Goal: Task Accomplishment & Management: Use online tool/utility

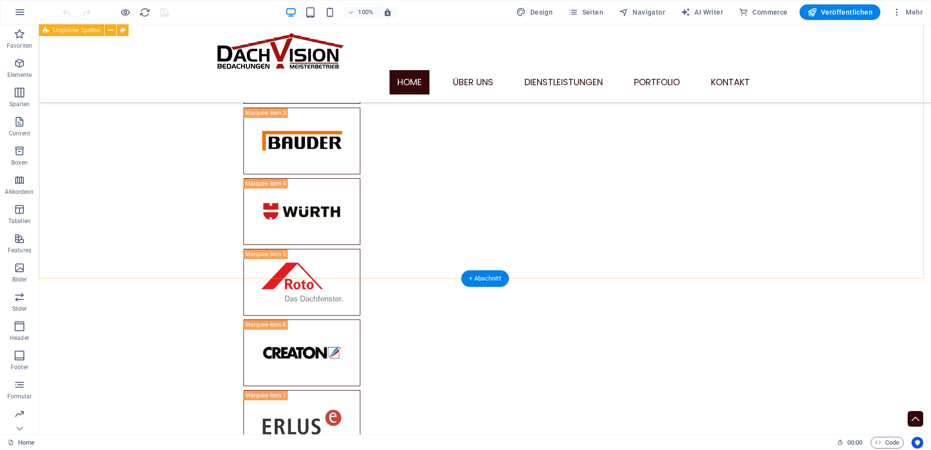
scroll to position [2870, 0]
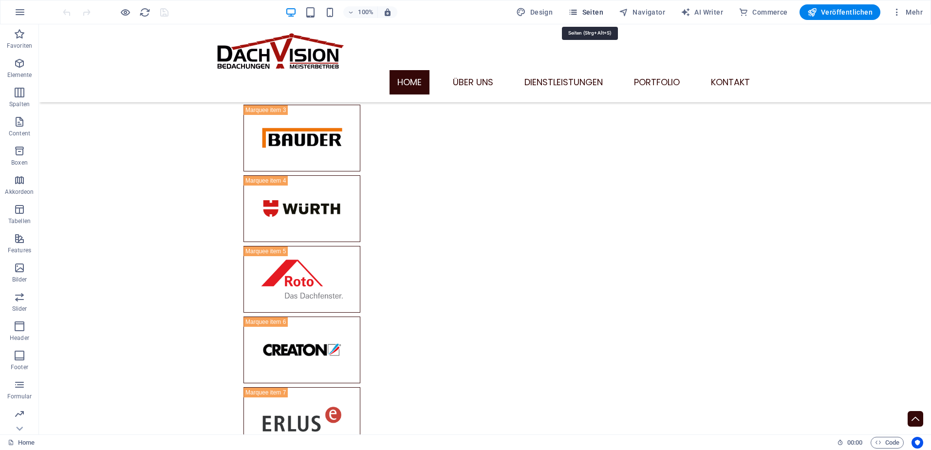
click at [588, 14] on span "Seiten" at bounding box center [585, 12] width 35 height 10
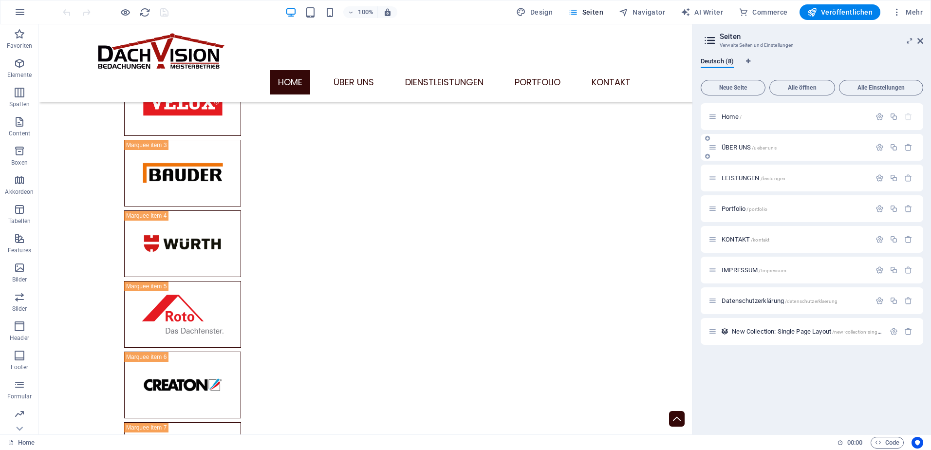
click at [767, 146] on span "/ueber-uns" at bounding box center [764, 147] width 24 height 5
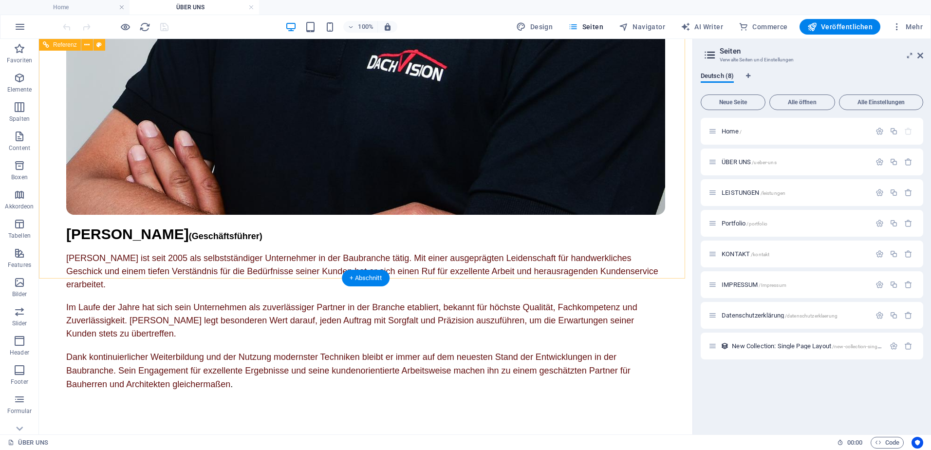
scroll to position [1584, 0]
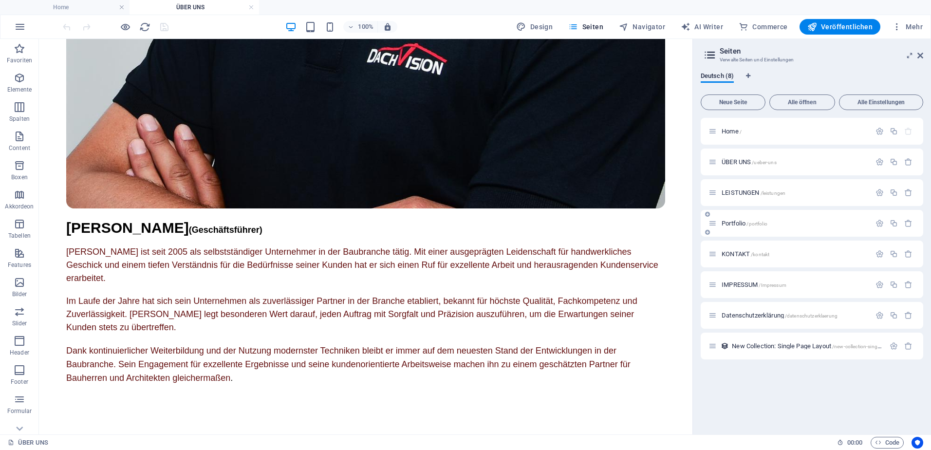
click at [748, 219] on div "Portfolio /portfolio" at bounding box center [789, 223] width 162 height 11
click at [730, 227] on div "Portfolio /portfolio" at bounding box center [789, 223] width 162 height 11
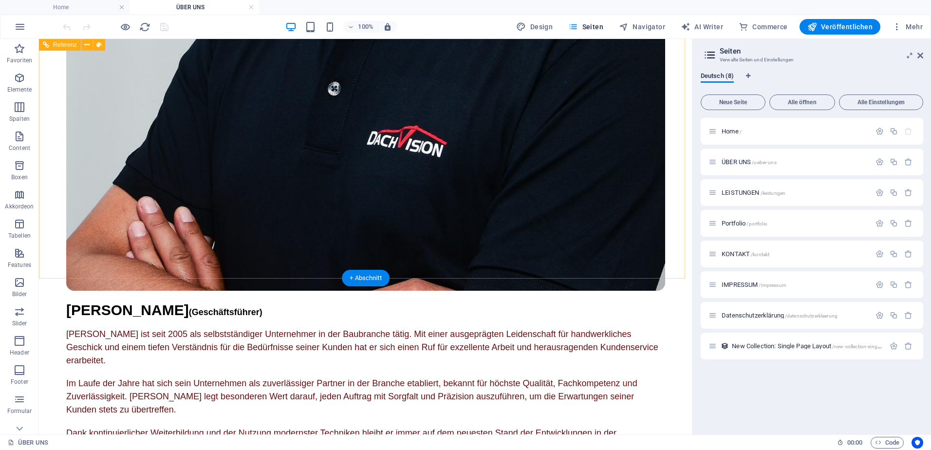
scroll to position [1389, 0]
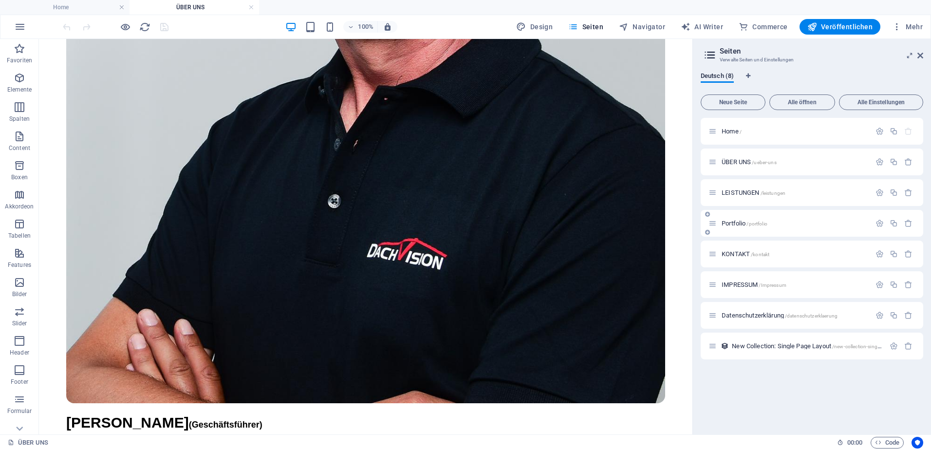
click at [741, 226] on span "Portfolio /portfolio" at bounding box center [745, 223] width 46 height 7
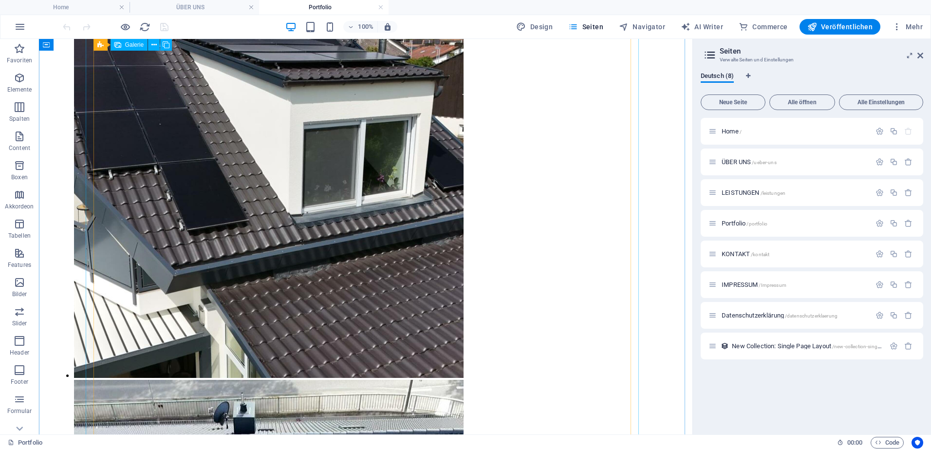
scroll to position [2455, 0]
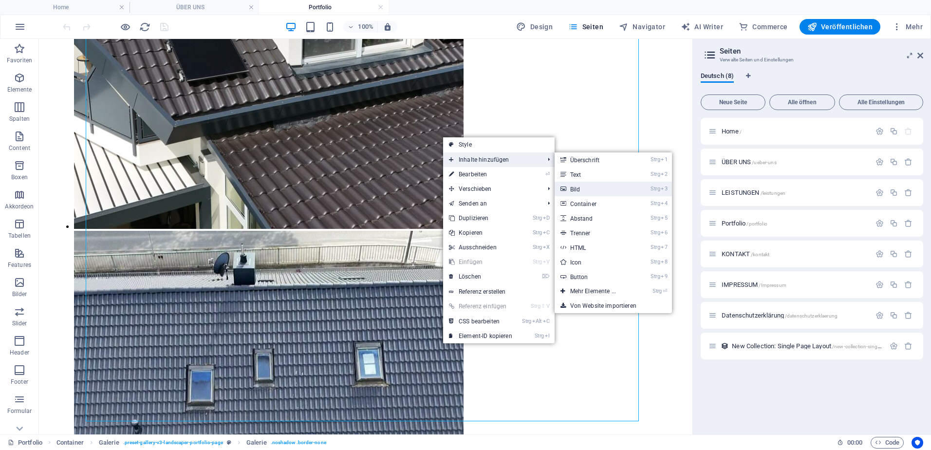
click at [574, 189] on link "Strg 3 Bild" at bounding box center [595, 189] width 81 height 15
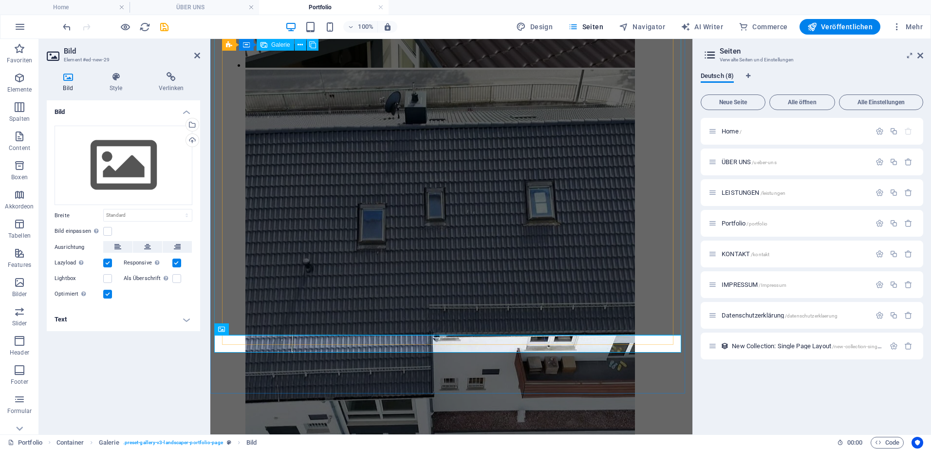
scroll to position [2250, 0]
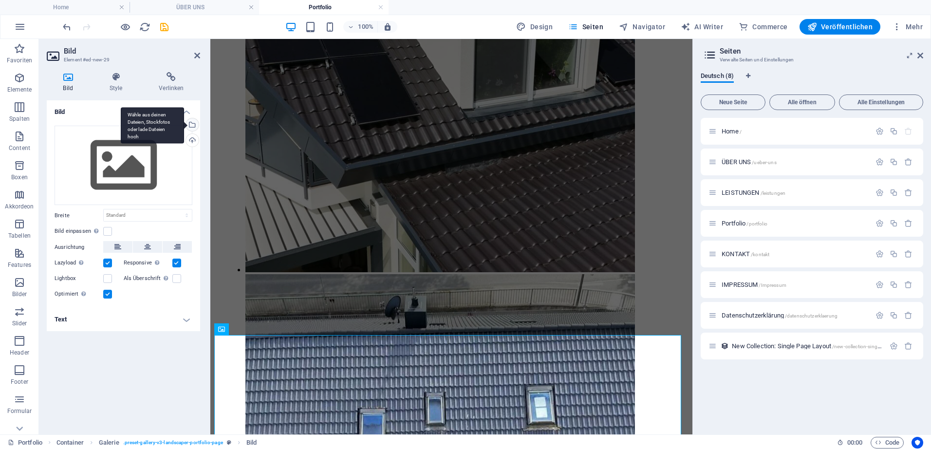
click at [184, 126] on div "Wähle aus deinen Dateien, Stockfotos oder lade Dateien hoch" at bounding box center [152, 125] width 63 height 37
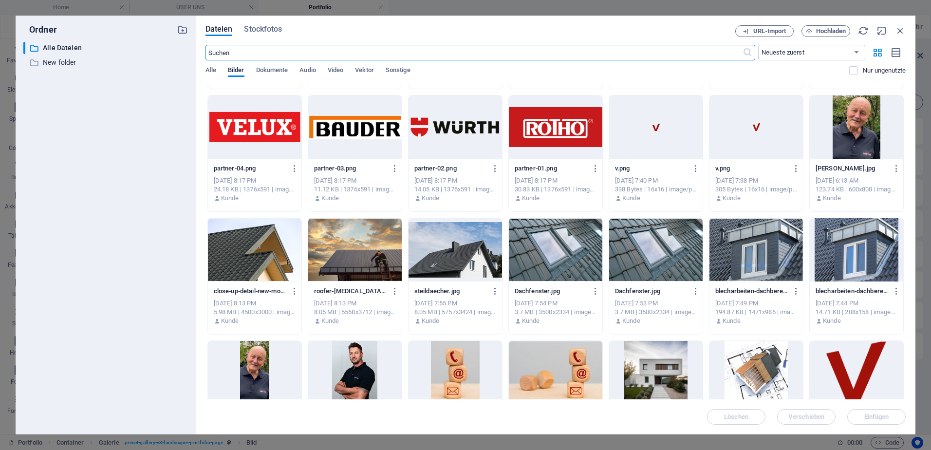
scroll to position [835, 0]
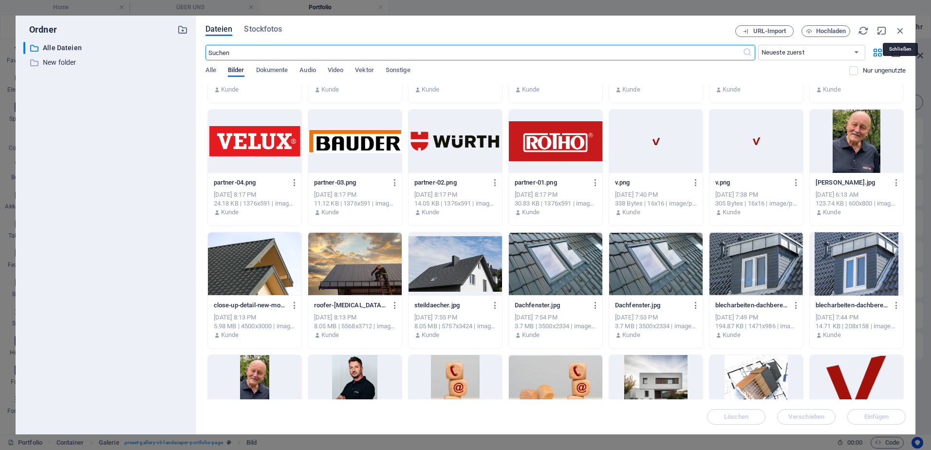
click at [905, 26] on icon "button" at bounding box center [900, 30] width 11 height 11
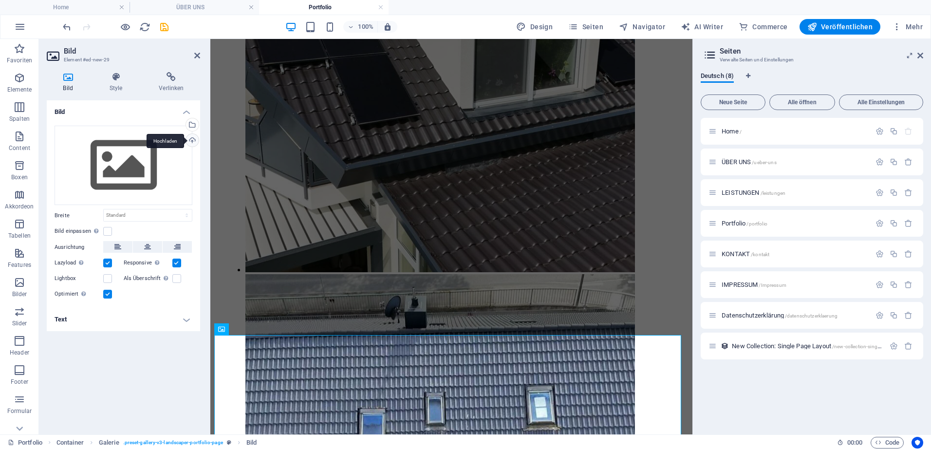
click at [191, 140] on div "Hochladen" at bounding box center [191, 141] width 15 height 15
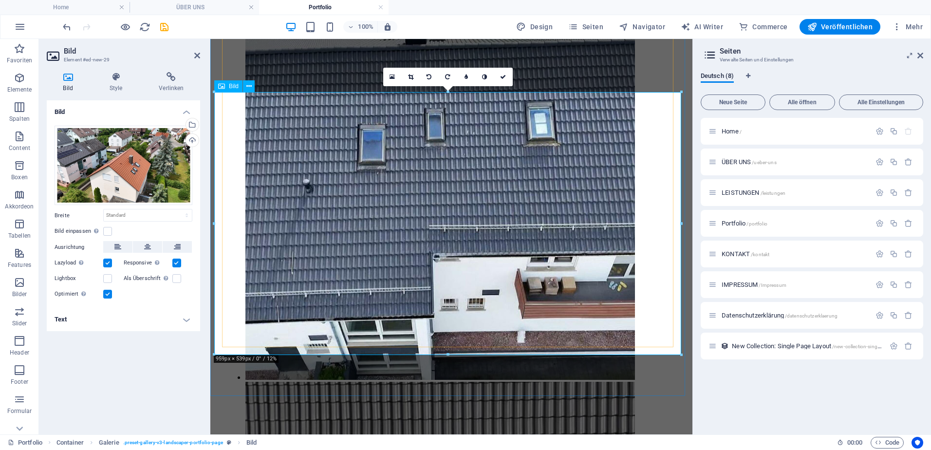
scroll to position [2543, 0]
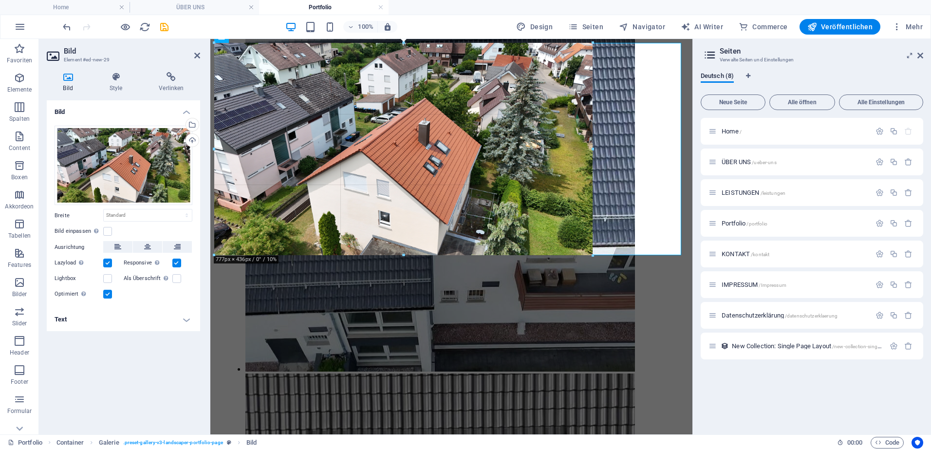
drag, startPoint x: 214, startPoint y: 303, endPoint x: 306, endPoint y: 214, distance: 127.7
type input "778"
select select "px"
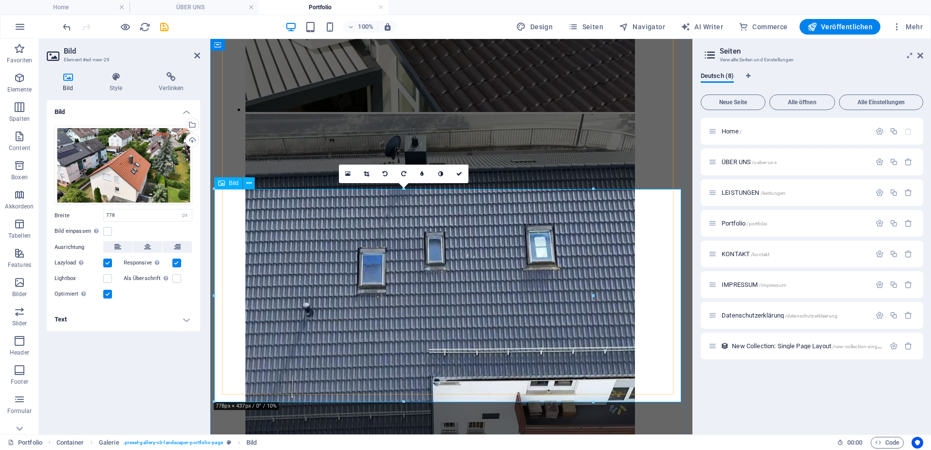
scroll to position [2397, 0]
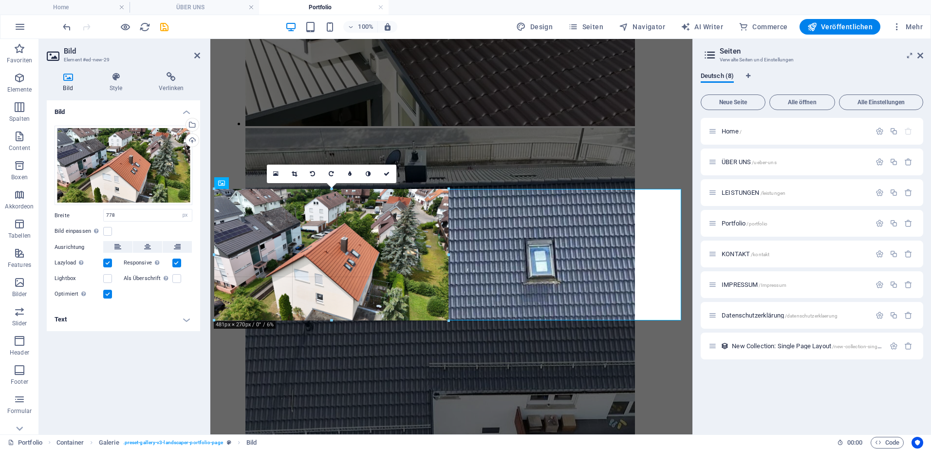
drag, startPoint x: 213, startPoint y: 403, endPoint x: 359, endPoint y: 301, distance: 178.7
type input "482"
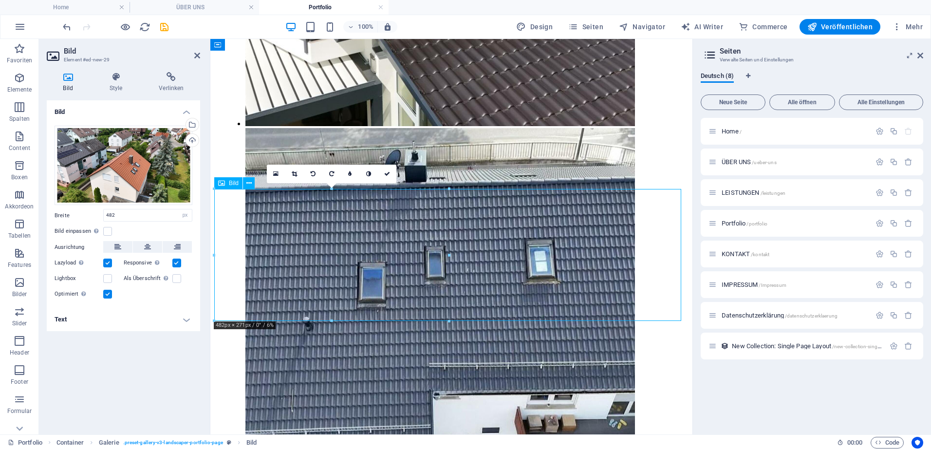
drag, startPoint x: 310, startPoint y: 269, endPoint x: 341, endPoint y: 259, distance: 32.6
drag, startPoint x: 323, startPoint y: 257, endPoint x: 370, endPoint y: 250, distance: 47.7
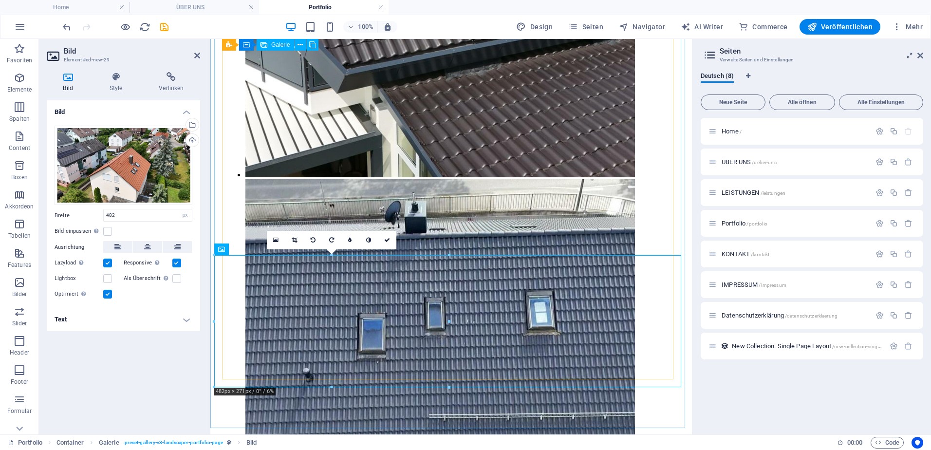
scroll to position [2348, 0]
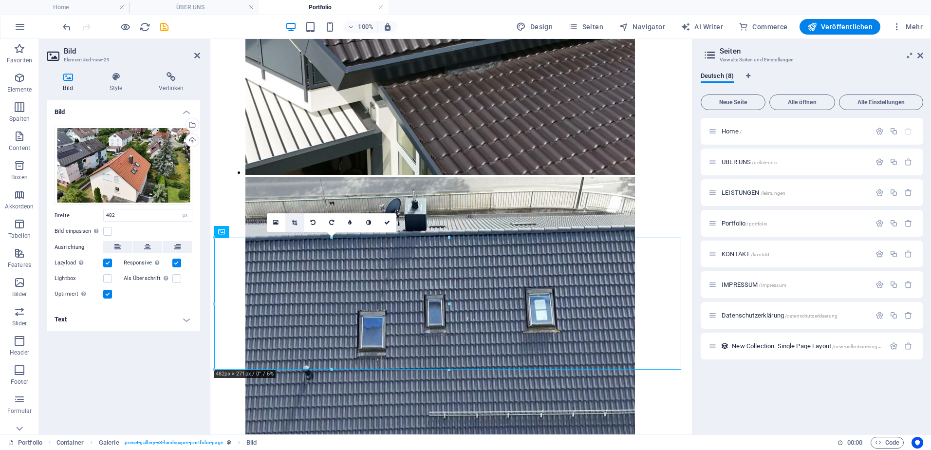
click at [298, 224] on link at bounding box center [294, 222] width 19 height 19
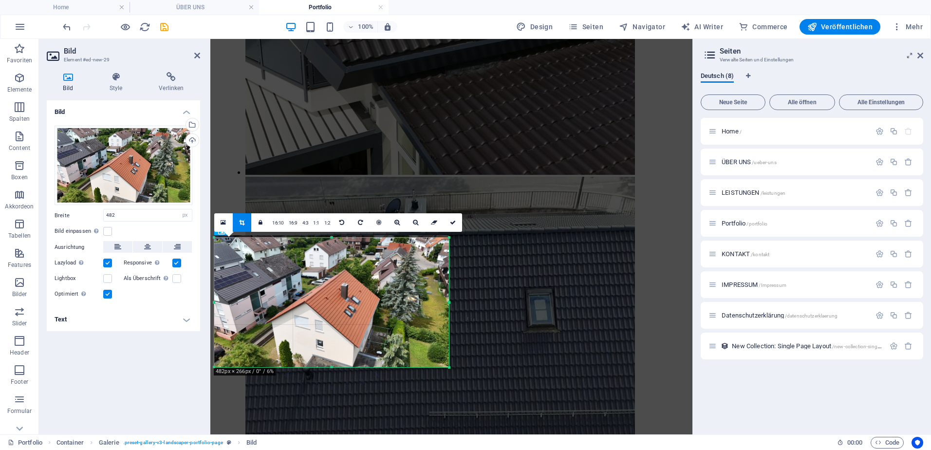
click at [448, 240] on div at bounding box center [448, 238] width 4 height 4
drag, startPoint x: 530, startPoint y: 278, endPoint x: 511, endPoint y: 277, distance: 19.0
click at [223, 220] on icon at bounding box center [223, 222] width 5 height 7
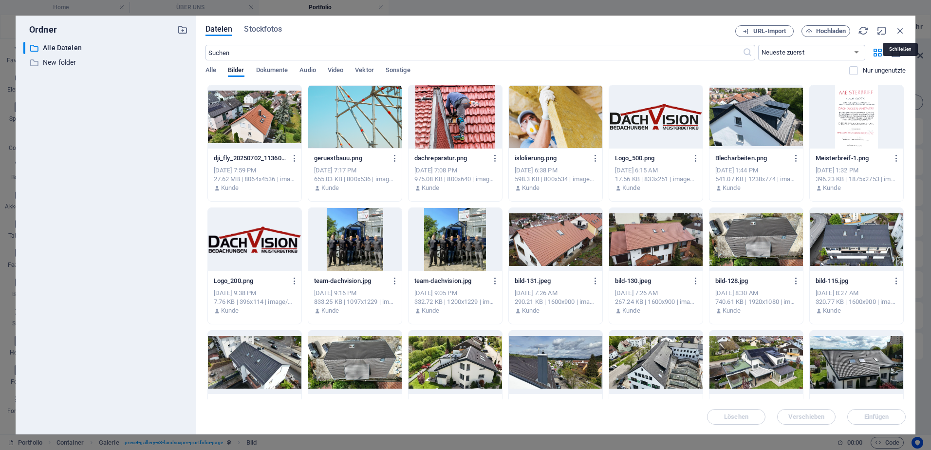
drag, startPoint x: 901, startPoint y: 28, endPoint x: 896, endPoint y: 34, distance: 7.2
click at [900, 30] on icon "button" at bounding box center [900, 30] width 11 height 11
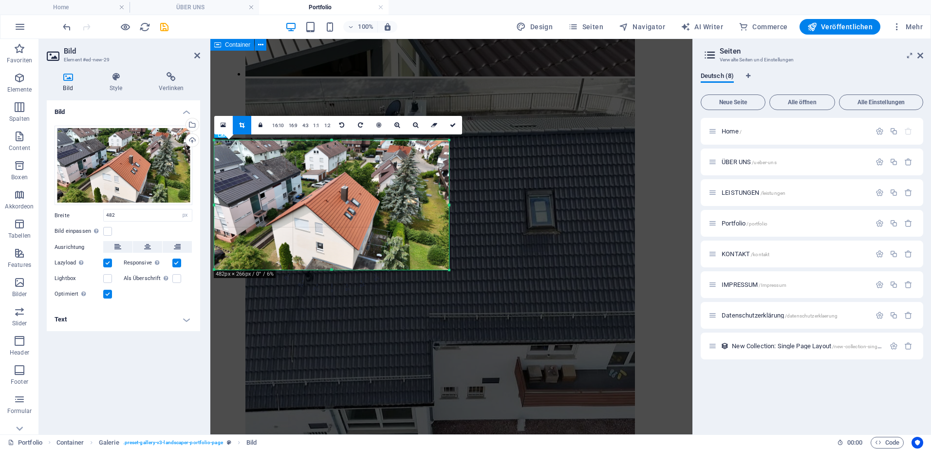
scroll to position [2445, 0]
click at [107, 229] on label at bounding box center [107, 231] width 9 height 9
click at [0, 0] on input "Bild einpassen Bild automatisch anhand einer fixen Breite und Höhe einpassen" at bounding box center [0, 0] width 0 height 0
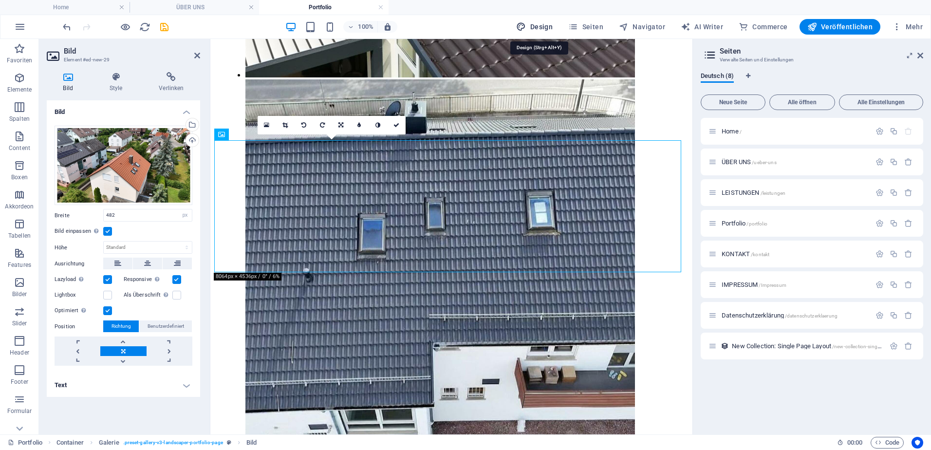
click at [543, 25] on span "Design" at bounding box center [534, 27] width 37 height 10
select select "px"
select select "400"
select select "px"
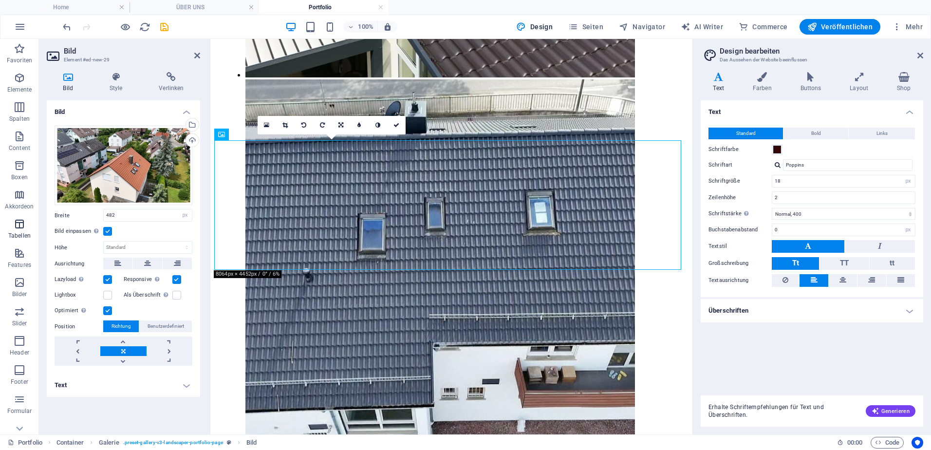
click at [19, 226] on icon "button" at bounding box center [20, 224] width 12 height 12
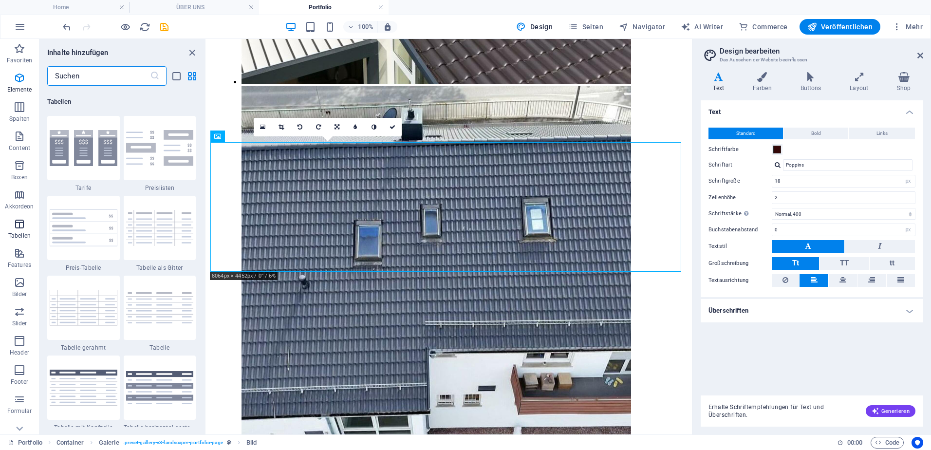
scroll to position [3372, 0]
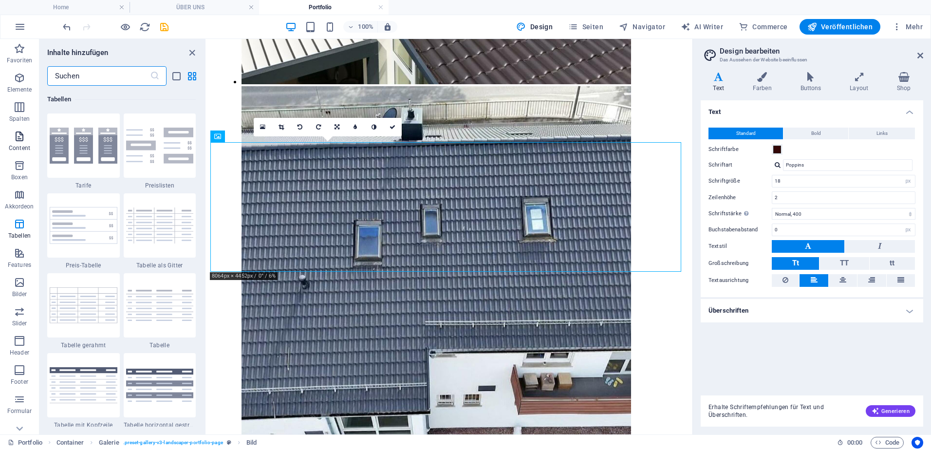
click at [23, 135] on icon "button" at bounding box center [20, 136] width 12 height 12
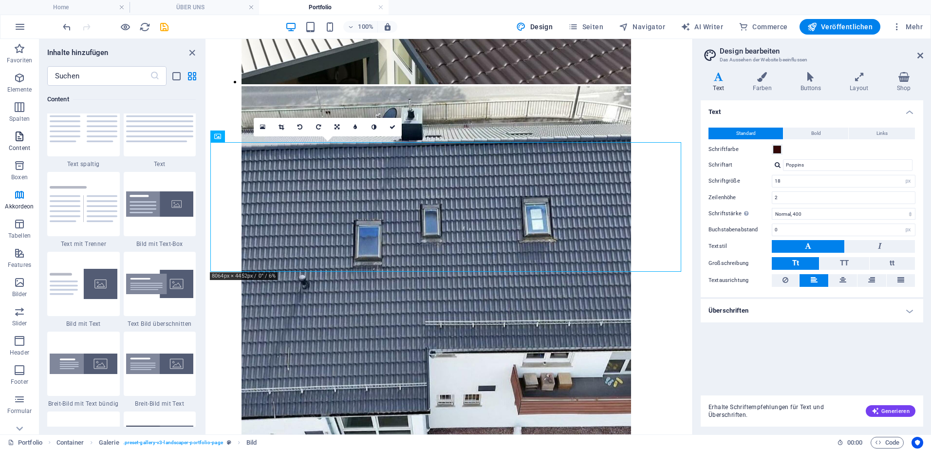
scroll to position [1704, 0]
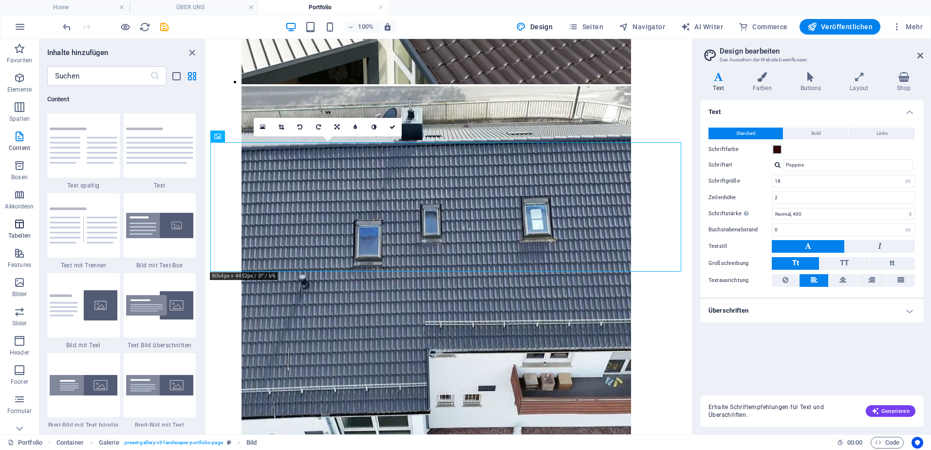
click at [16, 233] on p "Tabellen" at bounding box center [19, 236] width 22 height 8
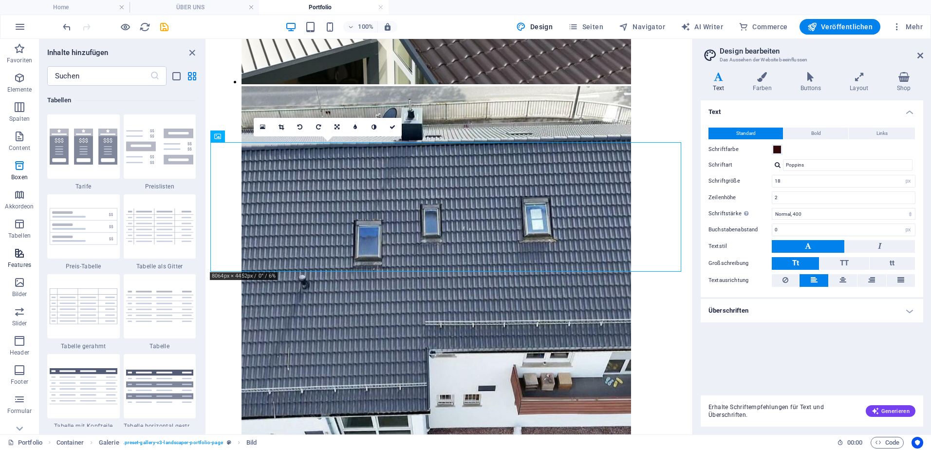
scroll to position [3372, 0]
click at [18, 297] on p "Bilder" at bounding box center [19, 294] width 15 height 8
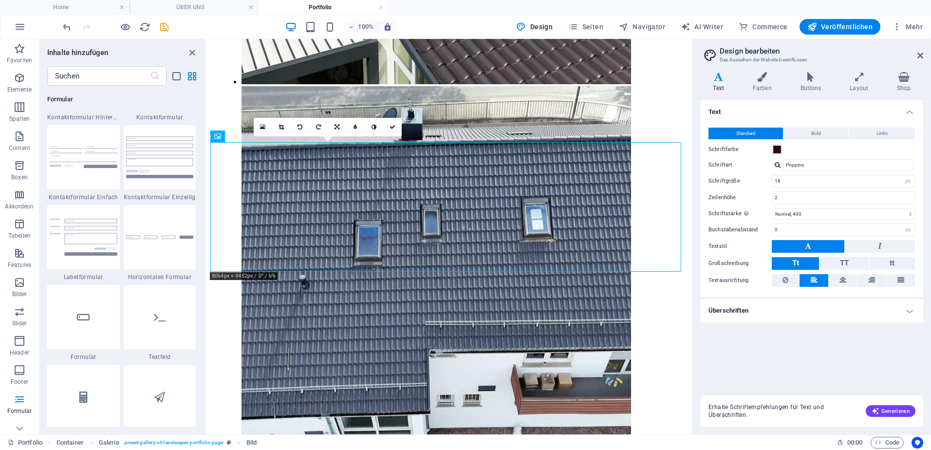
scroll to position [7420, 0]
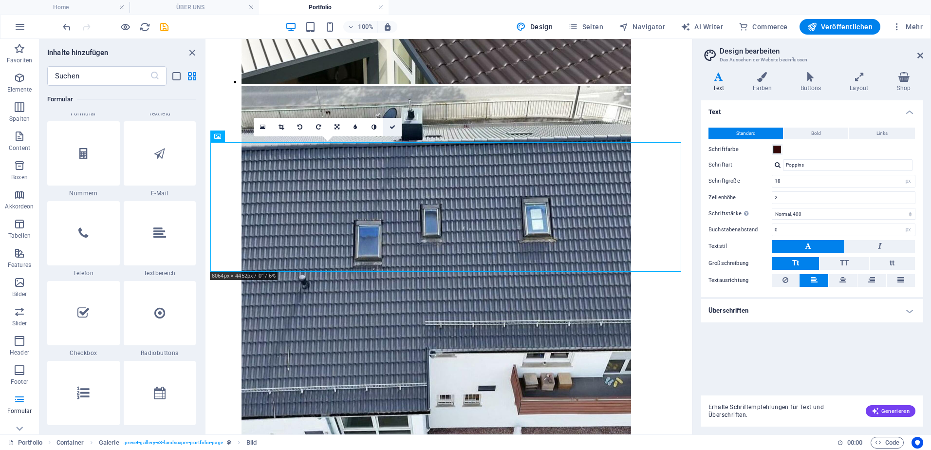
click at [393, 125] on icon at bounding box center [393, 127] width 6 height 6
drag, startPoint x: 187, startPoint y: 54, endPoint x: 148, endPoint y: 19, distance: 53.1
click at [187, 54] on icon "close panel" at bounding box center [191, 52] width 11 height 11
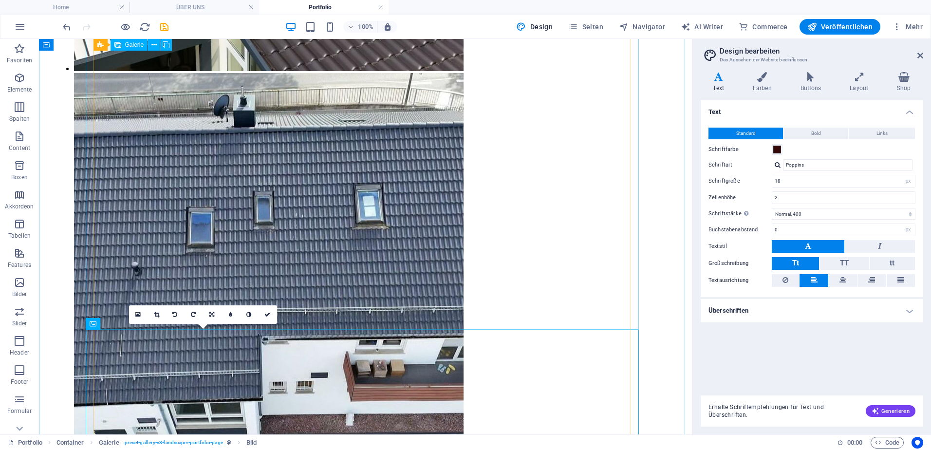
scroll to position [2547, 0]
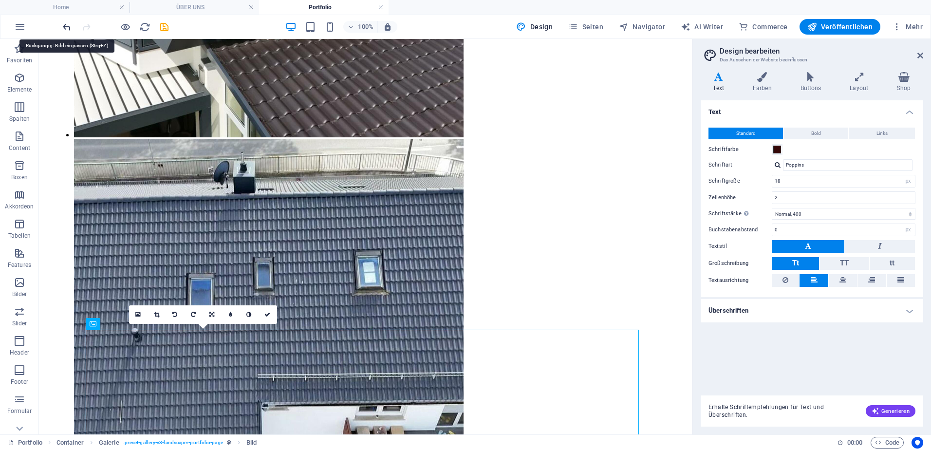
click at [65, 30] on icon "undo" at bounding box center [66, 26] width 11 height 11
click at [66, 27] on icon "undo" at bounding box center [66, 26] width 11 height 11
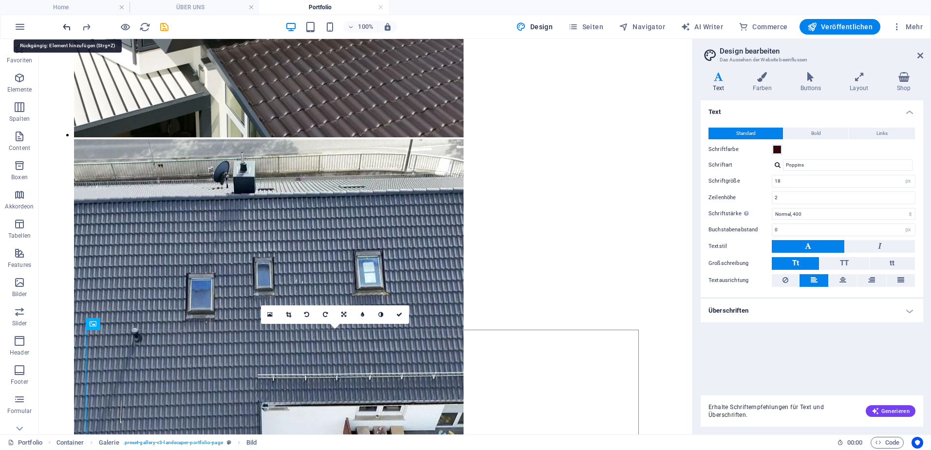
click at [66, 27] on icon "undo" at bounding box center [66, 26] width 11 height 11
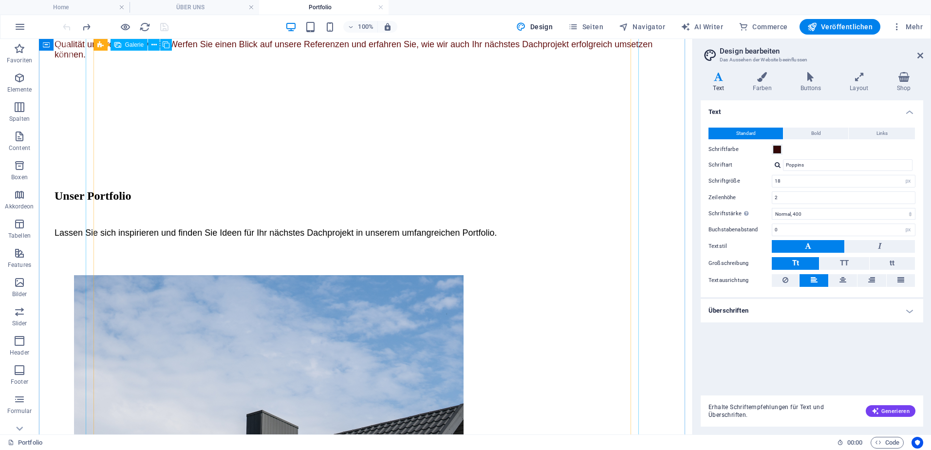
scroll to position [745, 0]
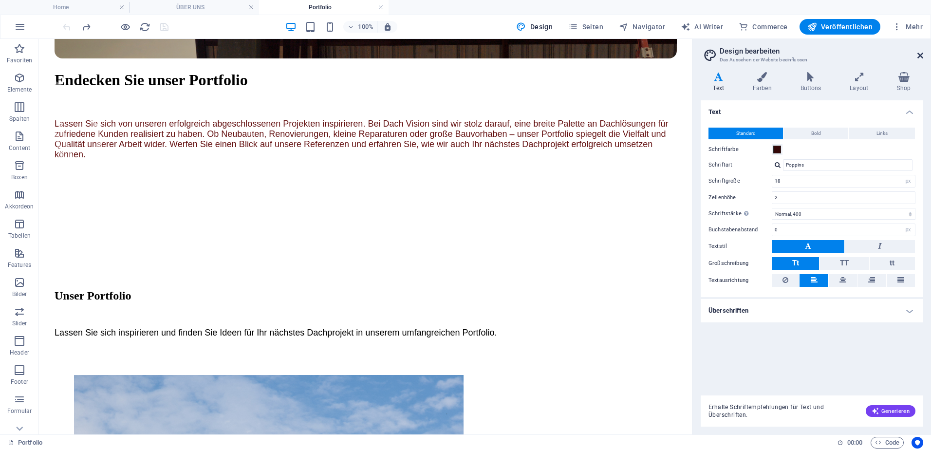
click at [919, 56] on icon at bounding box center [920, 56] width 6 height 8
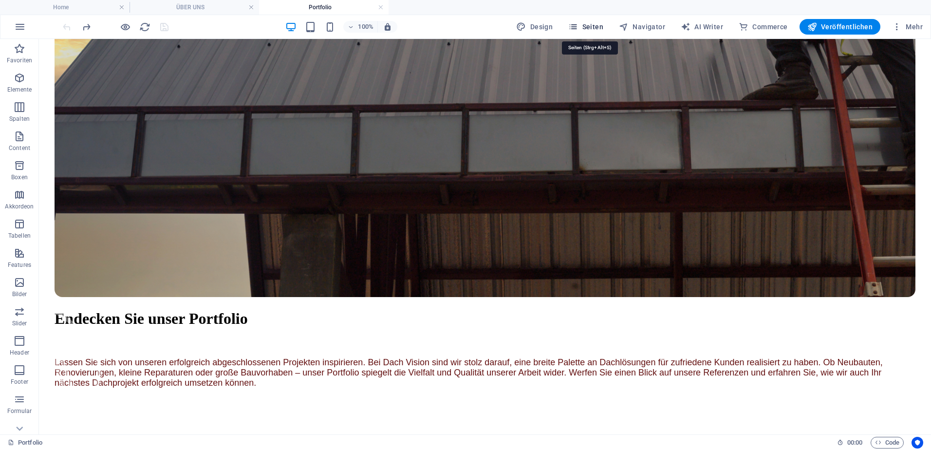
click at [597, 28] on span "Seiten" at bounding box center [585, 27] width 35 height 10
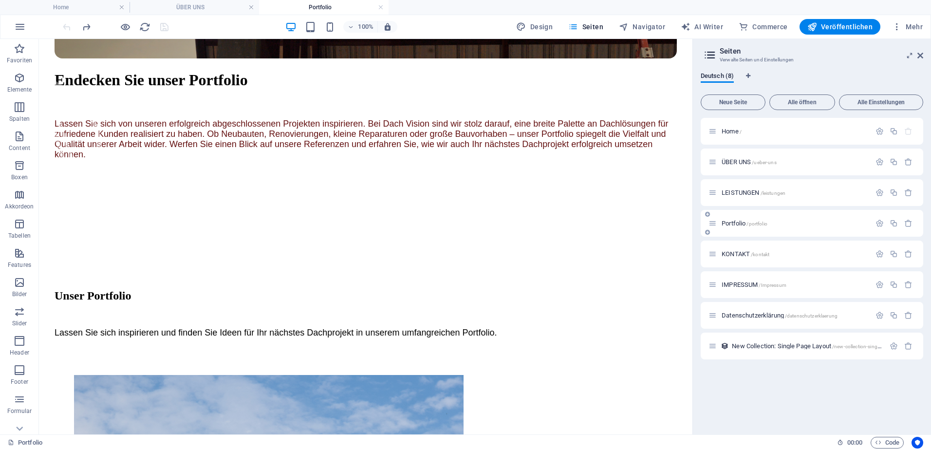
click at [734, 223] on span "Portfolio /portfolio" at bounding box center [745, 223] width 46 height 7
click at [740, 188] on div "LEISTUNGEN /leistungen" at bounding box center [789, 192] width 162 height 11
click at [738, 198] on div "LEISTUNGEN /leistungen" at bounding box center [789, 192] width 162 height 11
drag, startPoint x: 582, startPoint y: 244, endPoint x: 589, endPoint y: 245, distance: 7.3
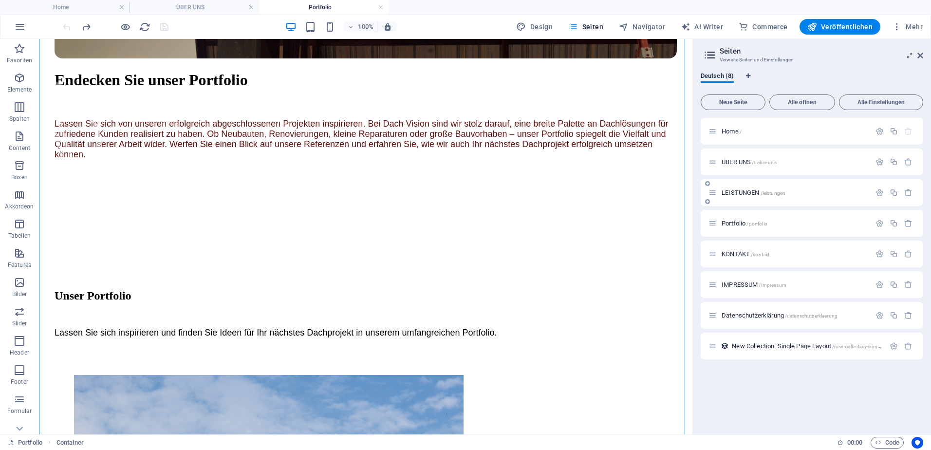
click at [741, 193] on span "LEISTUNGEN /leistungen" at bounding box center [754, 192] width 64 height 7
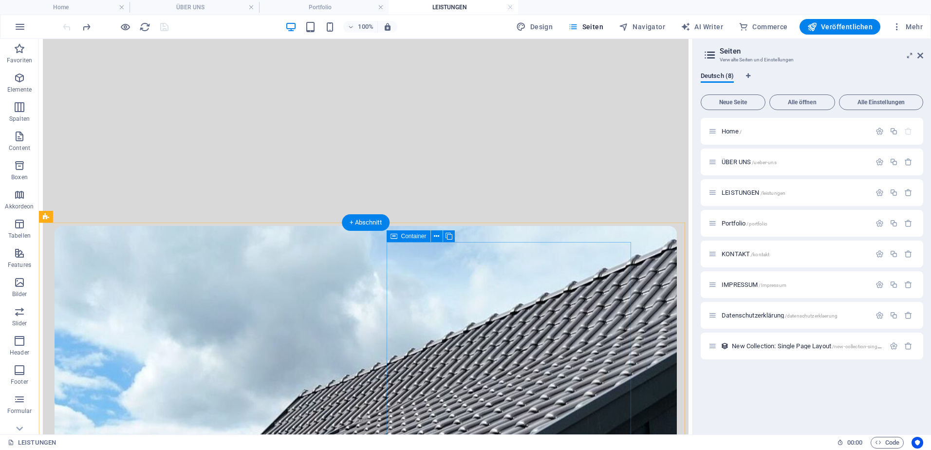
scroll to position [1217, 0]
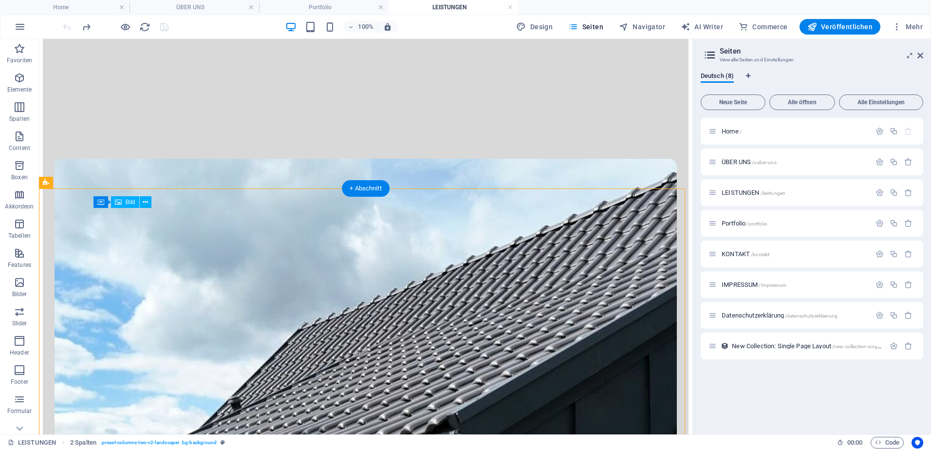
scroll to position [1120, 0]
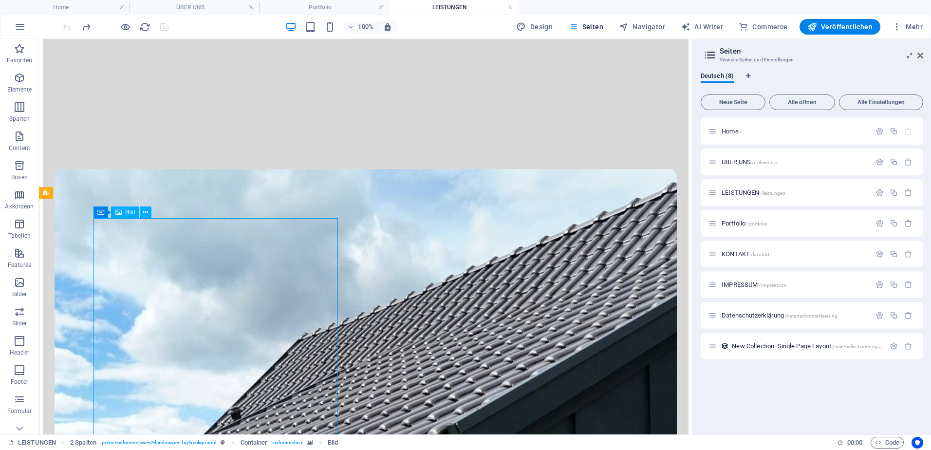
click at [121, 212] on icon at bounding box center [118, 212] width 7 height 12
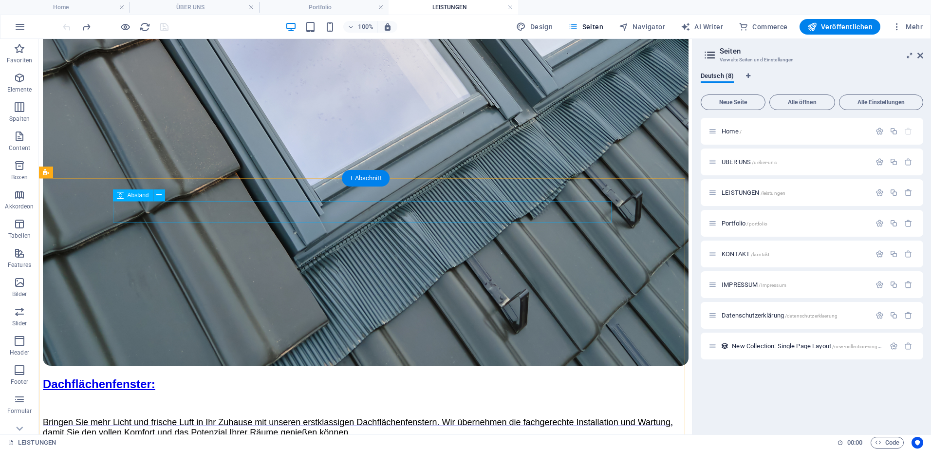
scroll to position [2532, 0]
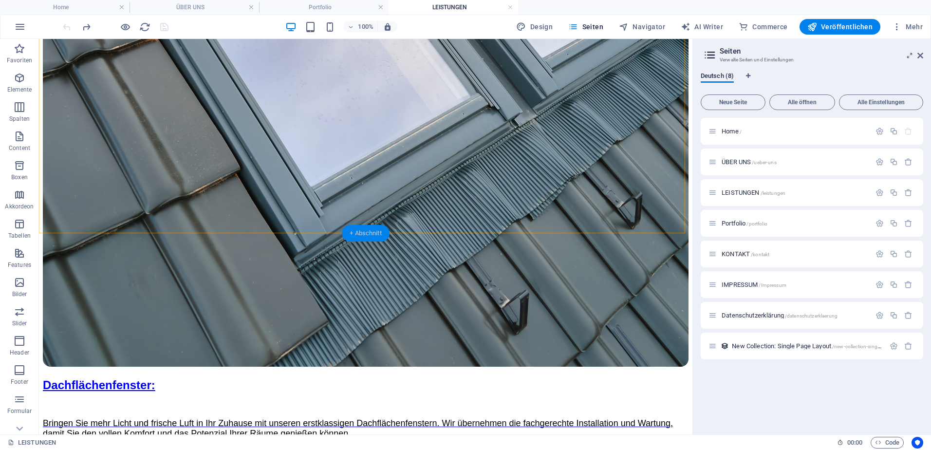
click at [363, 235] on div "+ Abschnitt" at bounding box center [366, 233] width 48 height 17
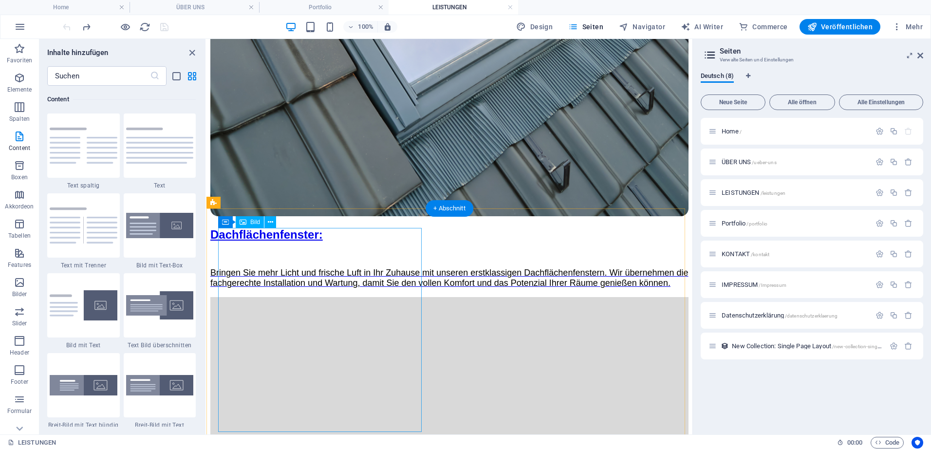
scroll to position [2202, 0]
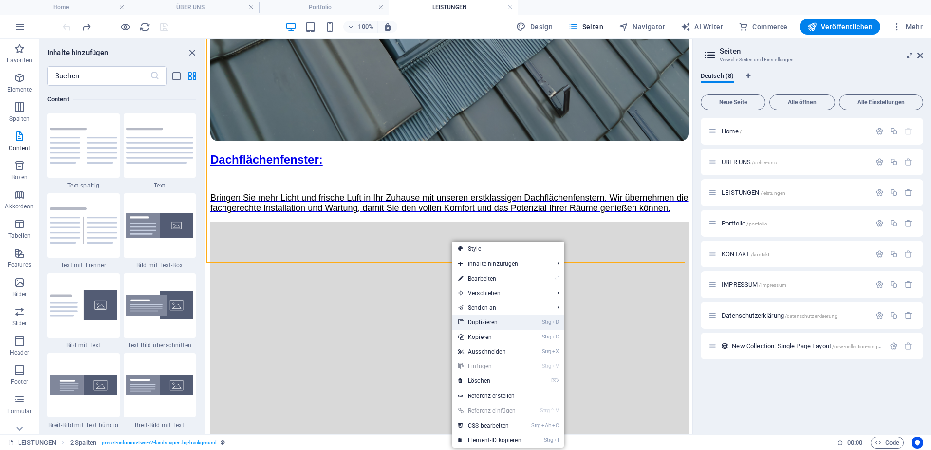
click at [475, 324] on link "Strg D Duplizieren" at bounding box center [489, 322] width 75 height 15
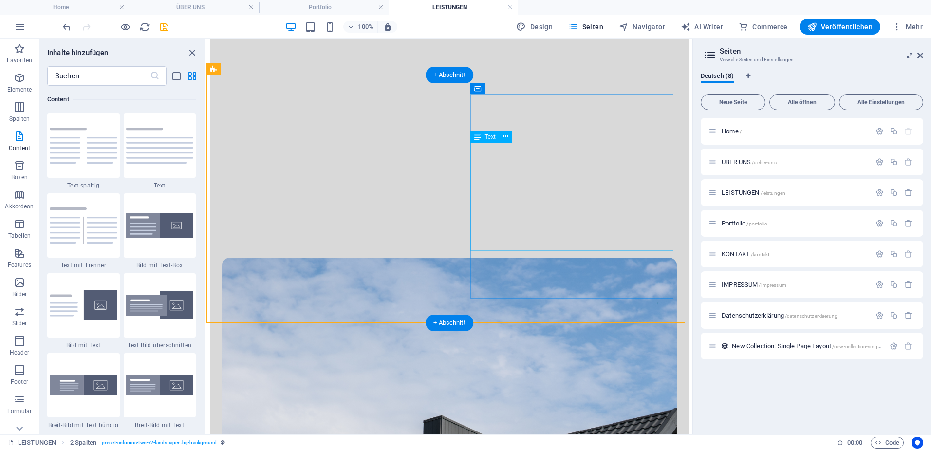
scroll to position [2397, 0]
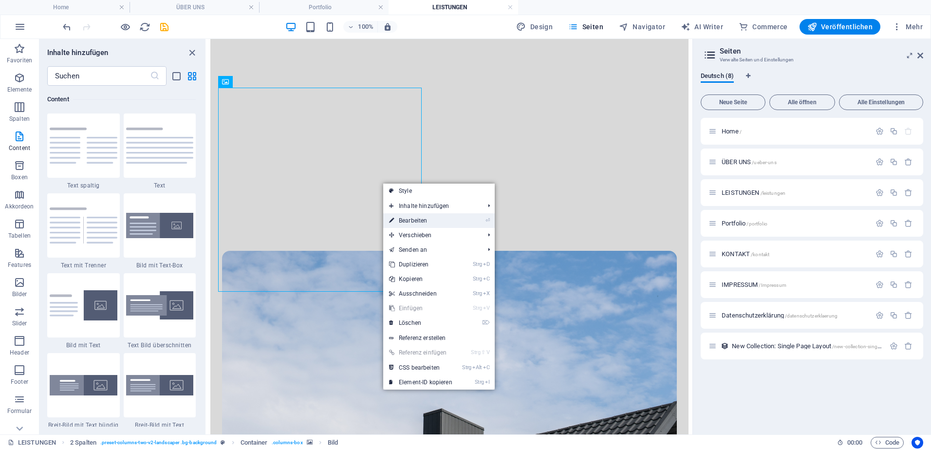
click at [394, 222] on link "⏎ Bearbeiten" at bounding box center [420, 220] width 75 height 15
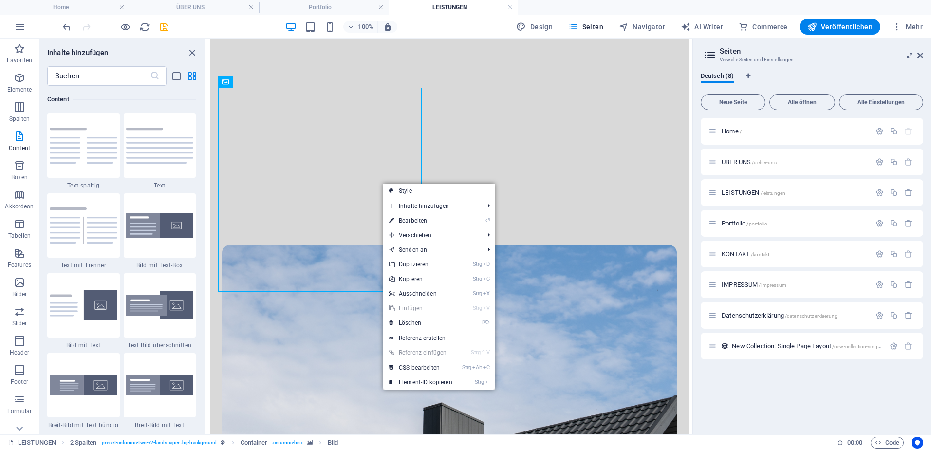
select select "%"
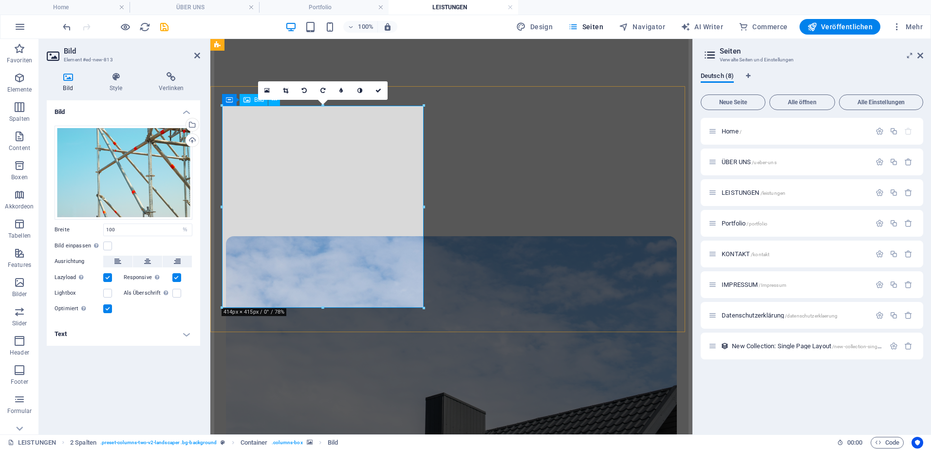
scroll to position [2380, 0]
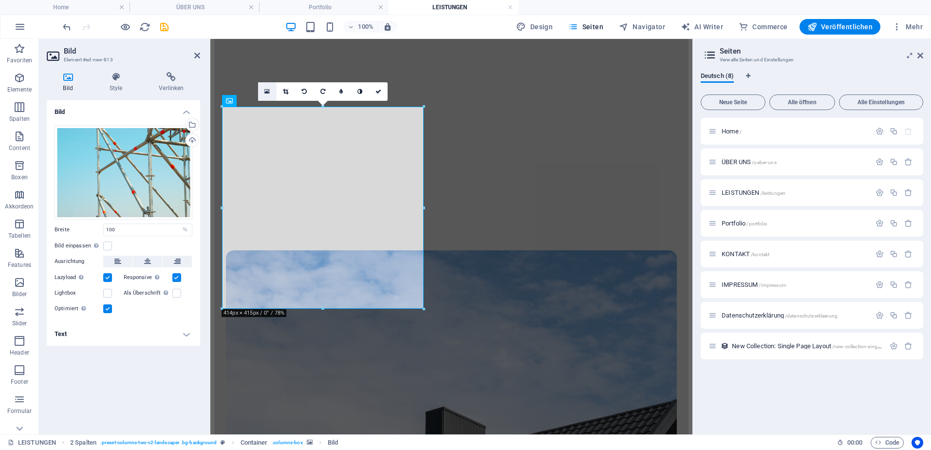
click at [266, 92] on icon at bounding box center [266, 91] width 5 height 7
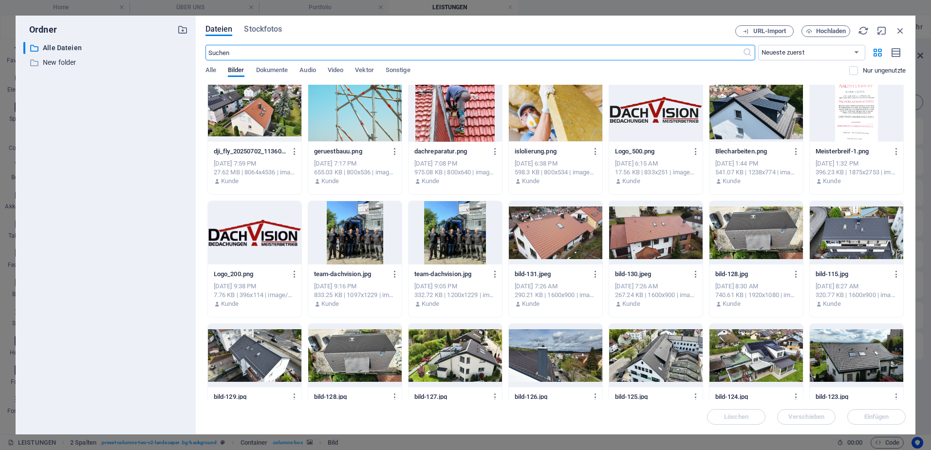
scroll to position [0, 0]
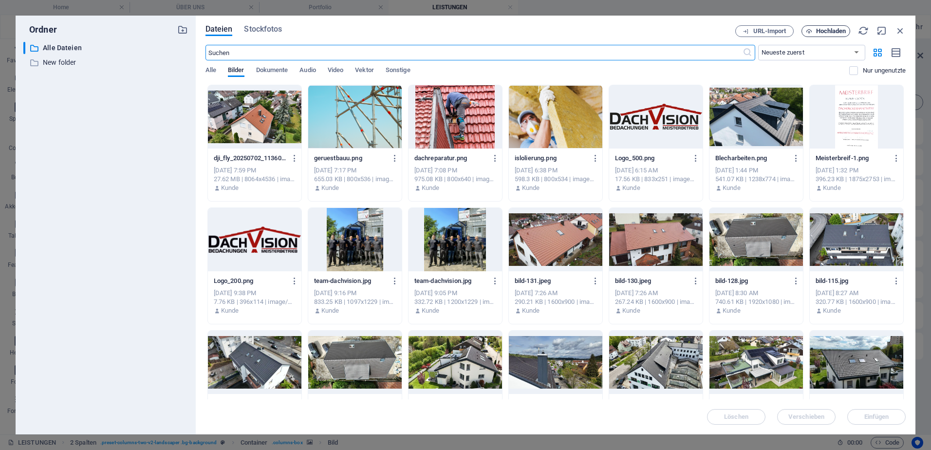
click at [826, 30] on span "Hochladen" at bounding box center [831, 31] width 30 height 6
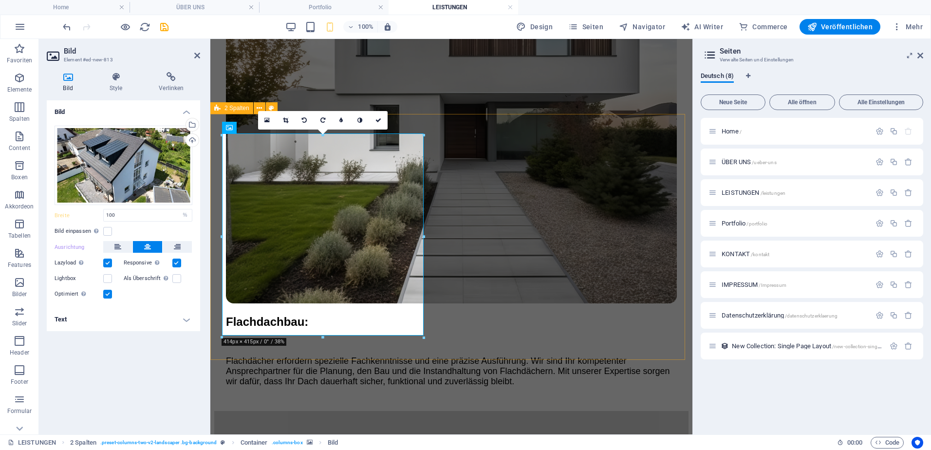
scroll to position [2353, 0]
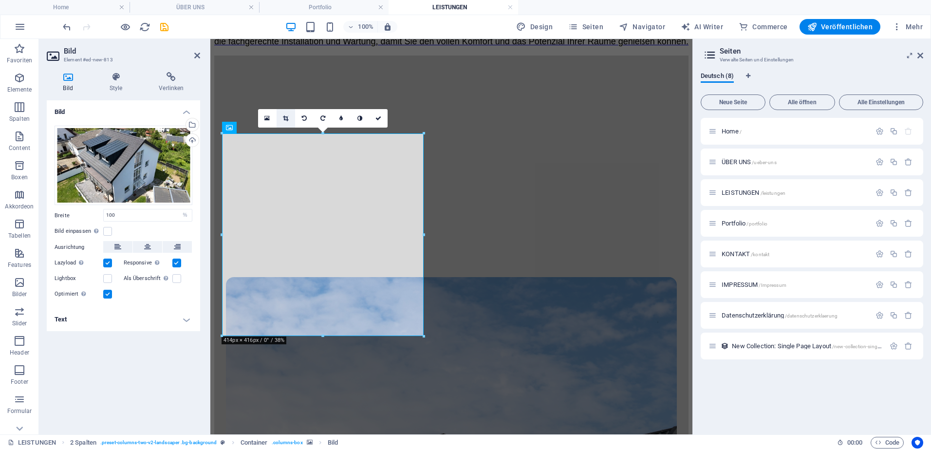
click at [287, 116] on icon at bounding box center [285, 118] width 5 height 6
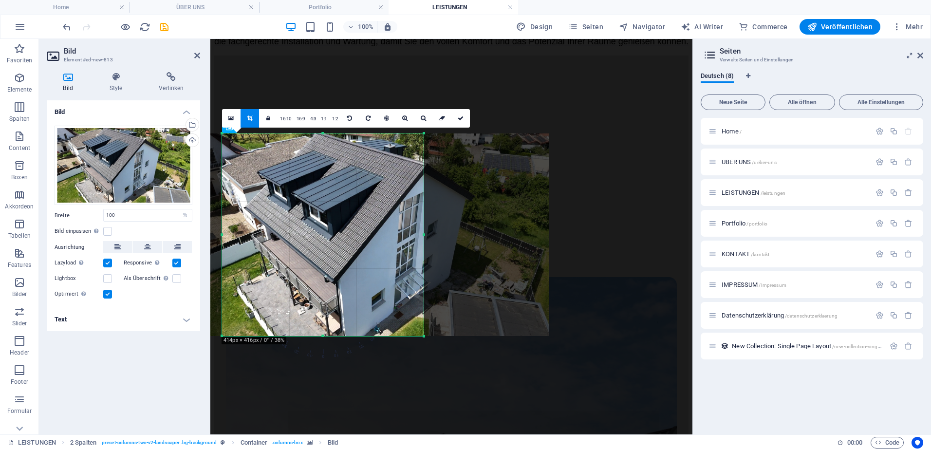
drag, startPoint x: 301, startPoint y: 212, endPoint x: 347, endPoint y: 214, distance: 45.3
click at [347, 214] on div at bounding box center [369, 234] width 360 height 203
click at [460, 117] on icon at bounding box center [461, 118] width 6 height 6
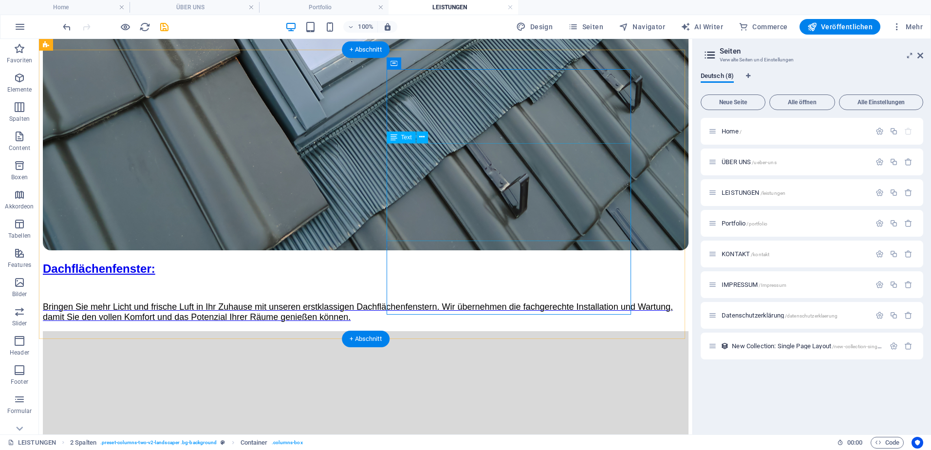
scroll to position [2645, 0]
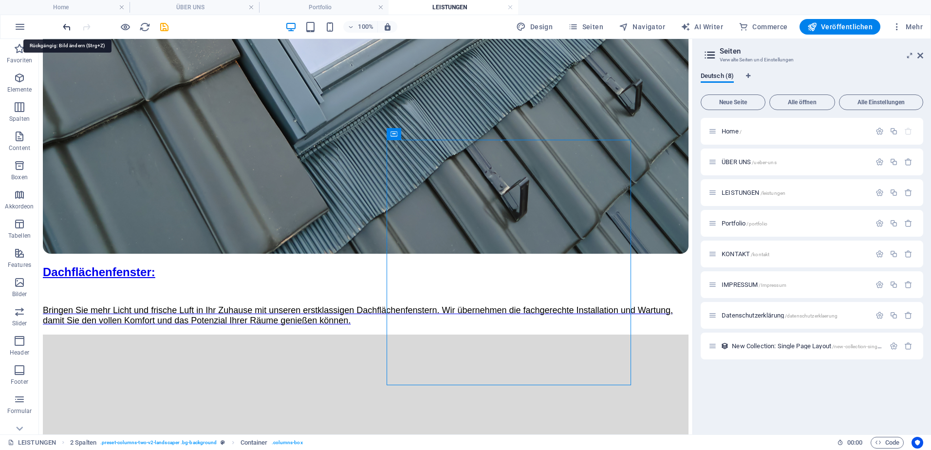
click at [63, 23] on icon "undo" at bounding box center [66, 26] width 11 height 11
click at [65, 23] on icon "undo" at bounding box center [66, 26] width 11 height 11
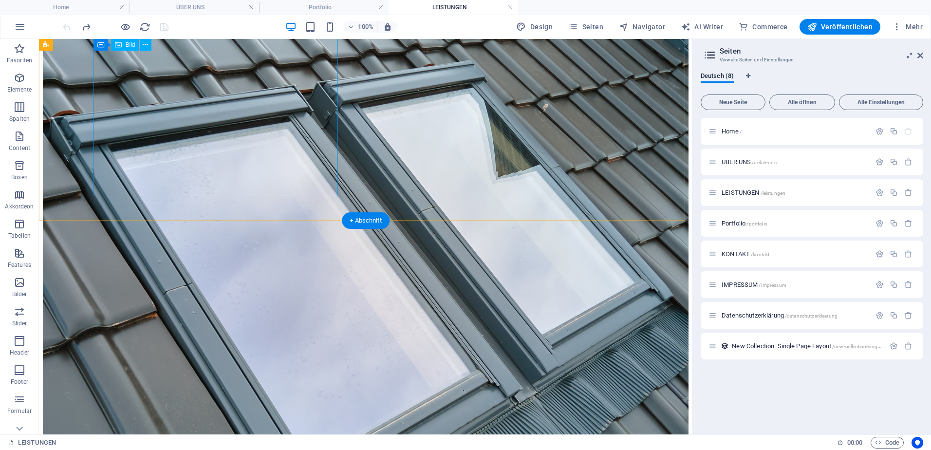
scroll to position [2109, 0]
